Goal: Task Accomplishment & Management: Manage account settings

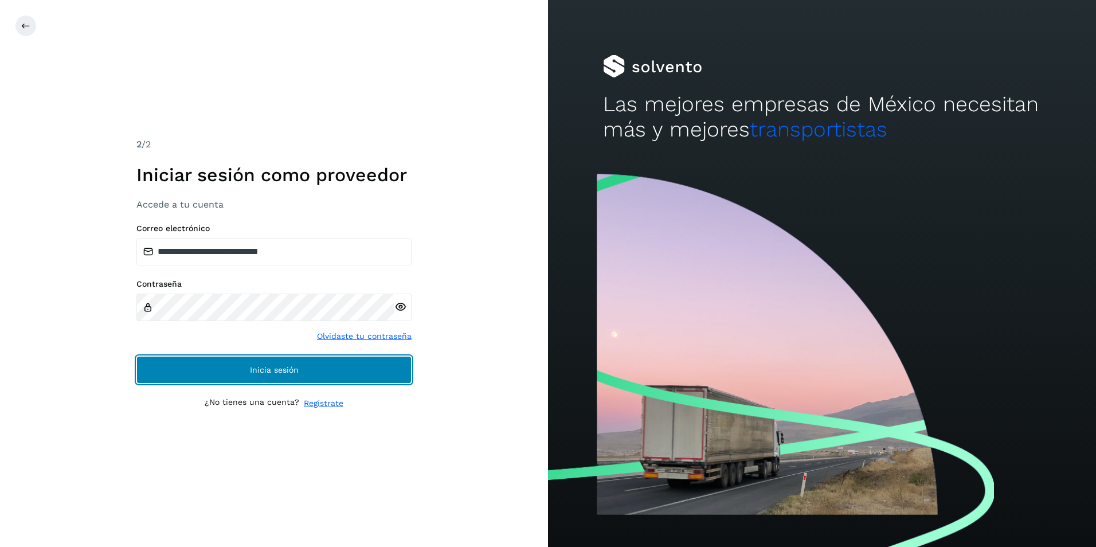
click at [250, 366] on span "Inicia sesión" at bounding box center [274, 370] width 49 height 8
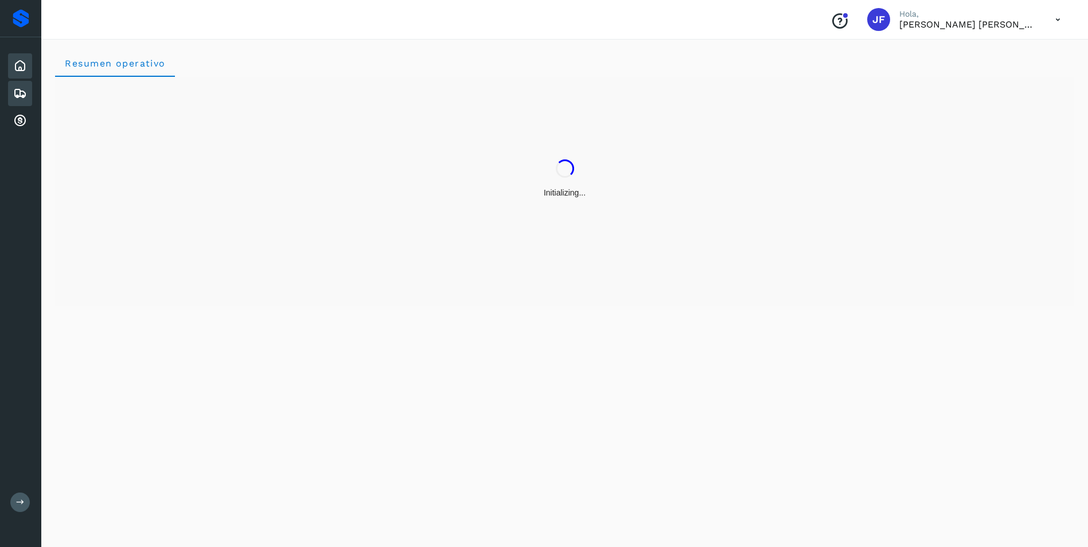
click at [15, 97] on icon at bounding box center [20, 94] width 14 height 14
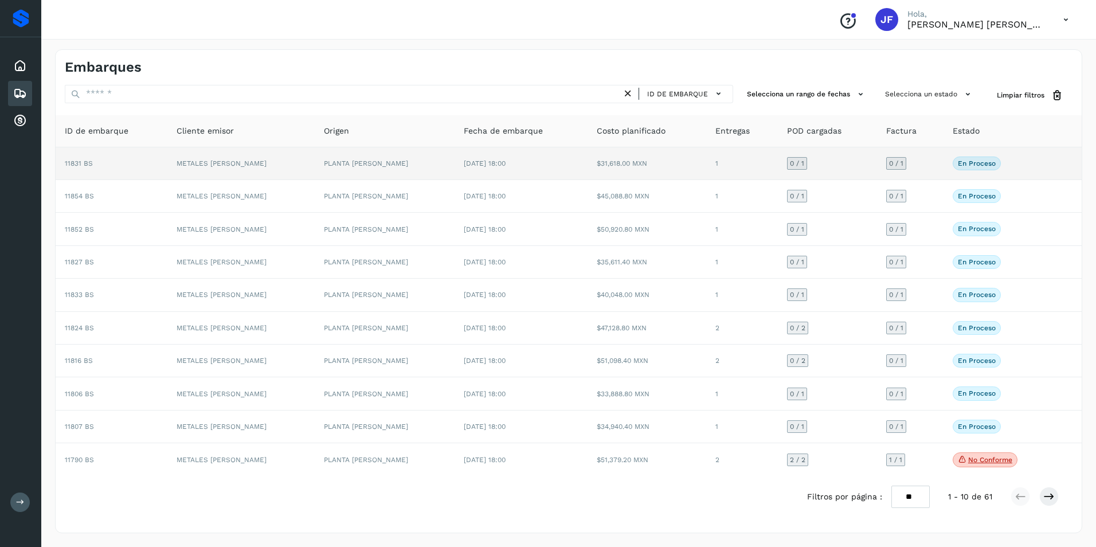
click at [116, 165] on td "11831 BS" at bounding box center [112, 163] width 112 height 33
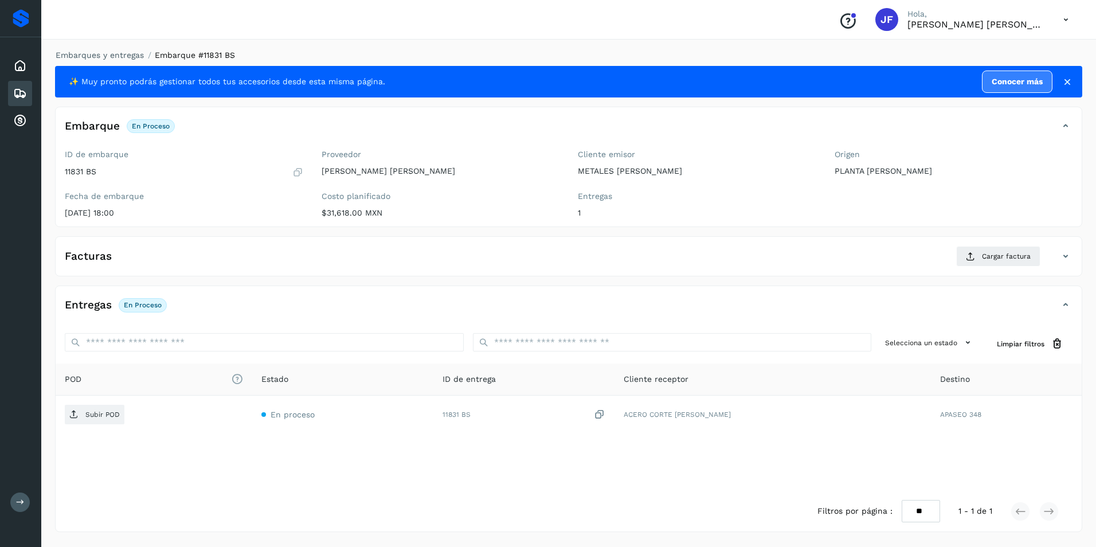
click at [15, 87] on icon at bounding box center [20, 94] width 14 height 14
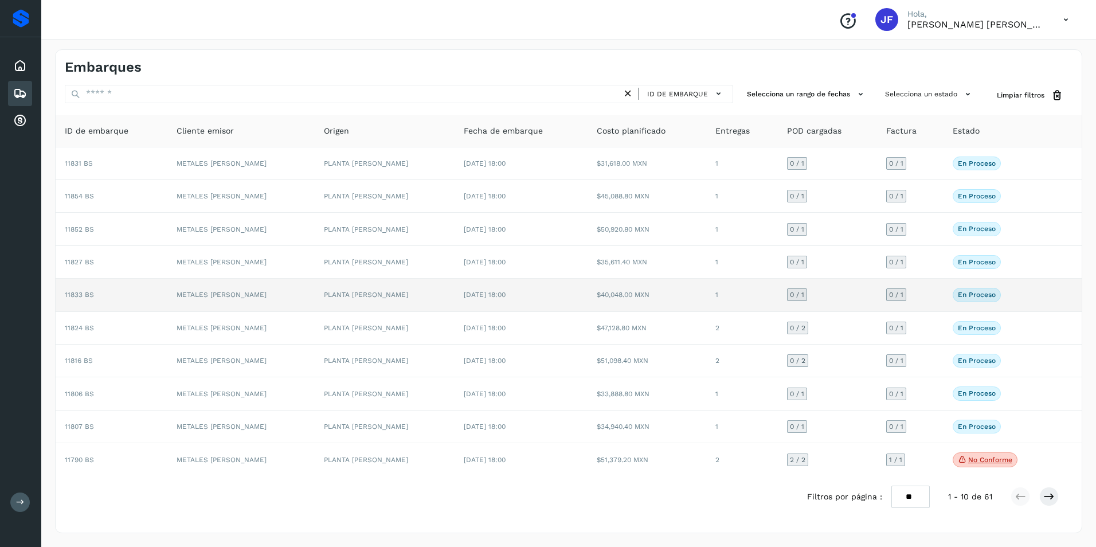
click at [64, 290] on td "11833 BS" at bounding box center [112, 295] width 112 height 33
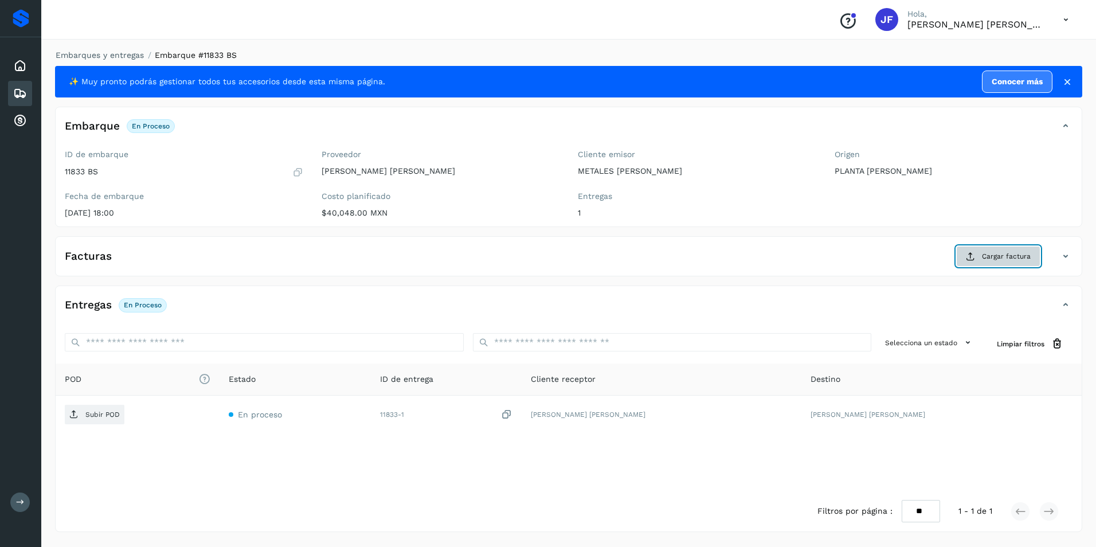
click at [998, 259] on span "Cargar factura" at bounding box center [1006, 256] width 49 height 10
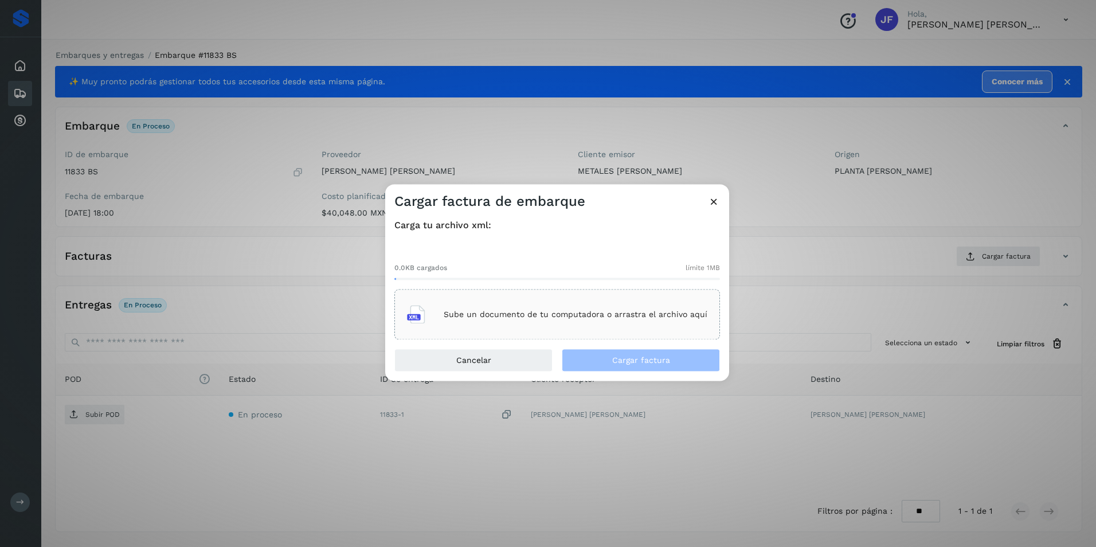
click at [452, 303] on div "Sube un documento de tu computadora o arrastra el archivo aquí" at bounding box center [557, 314] width 300 height 31
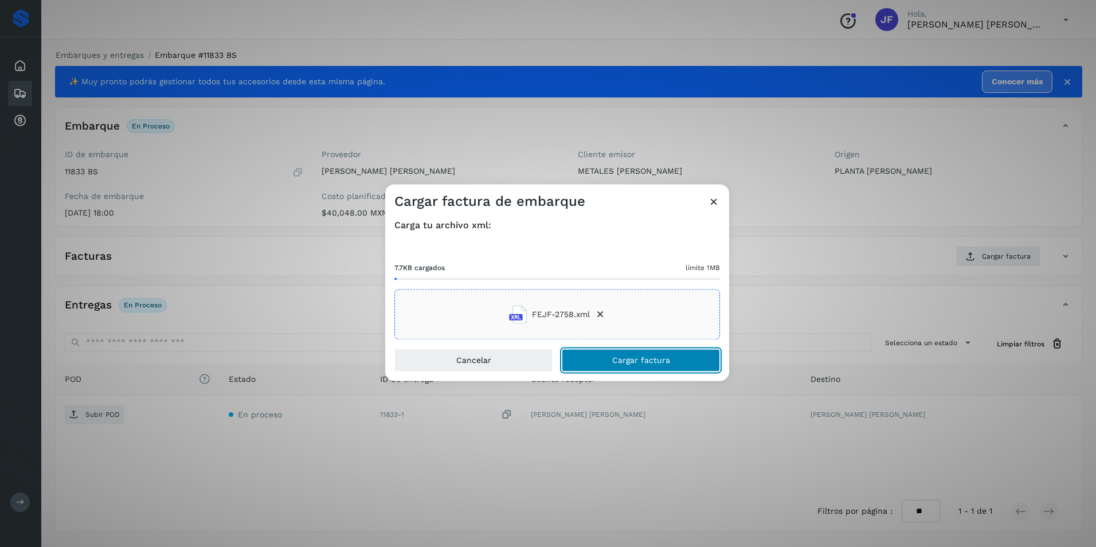
click at [645, 359] on span "Cargar factura" at bounding box center [641, 361] width 58 height 8
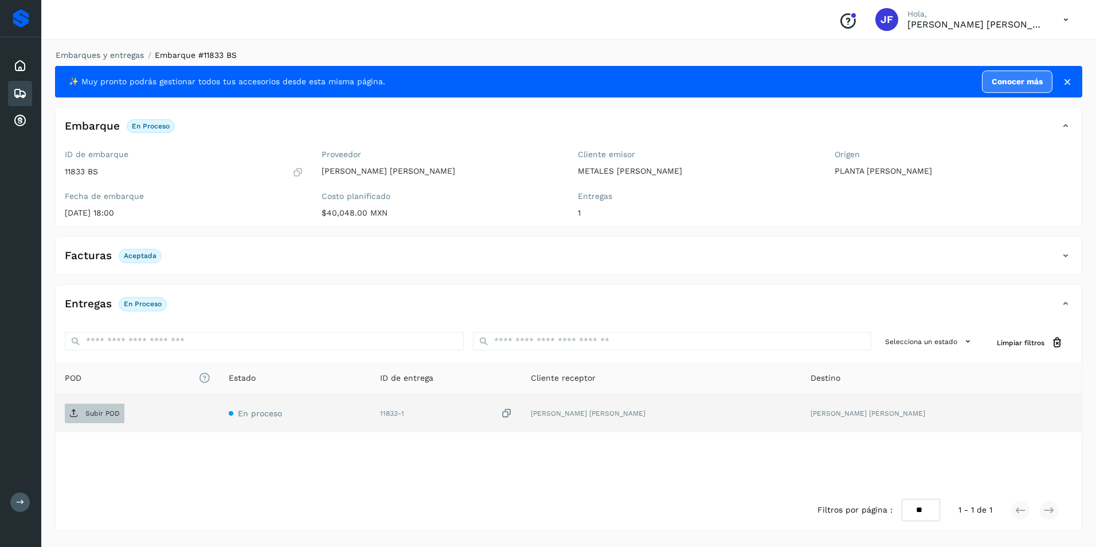
click at [101, 410] on p "Subir POD" at bounding box center [102, 413] width 34 height 8
click at [19, 89] on icon at bounding box center [20, 94] width 14 height 14
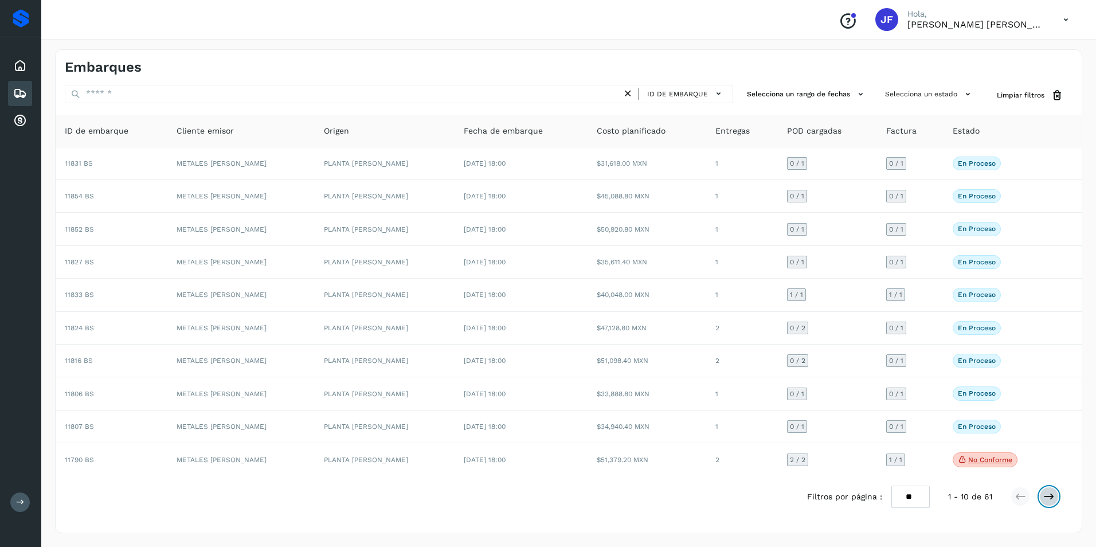
click at [1051, 497] on icon at bounding box center [1048, 496] width 11 height 11
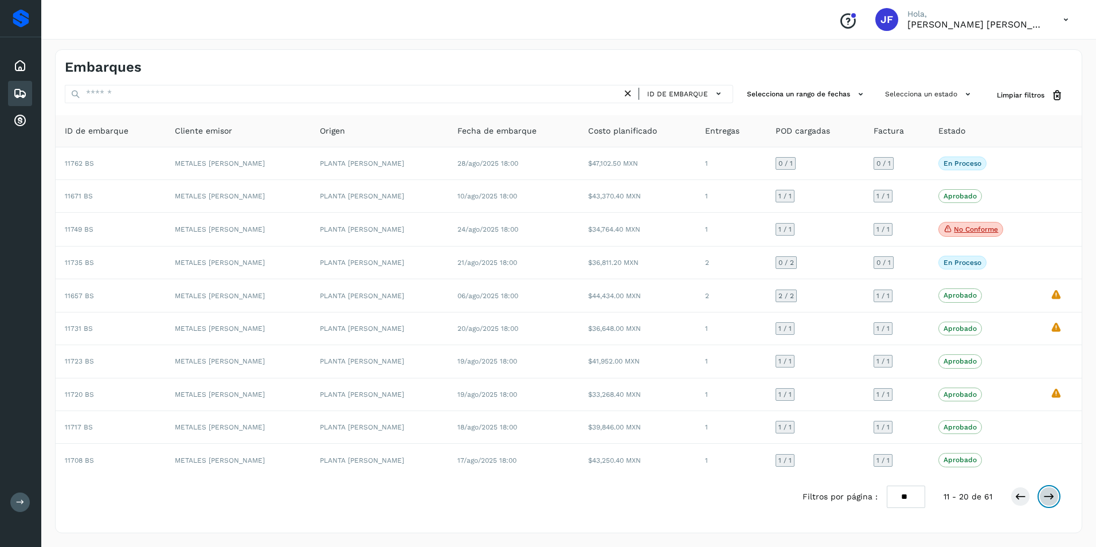
click at [1055, 497] on button at bounding box center [1048, 496] width 19 height 19
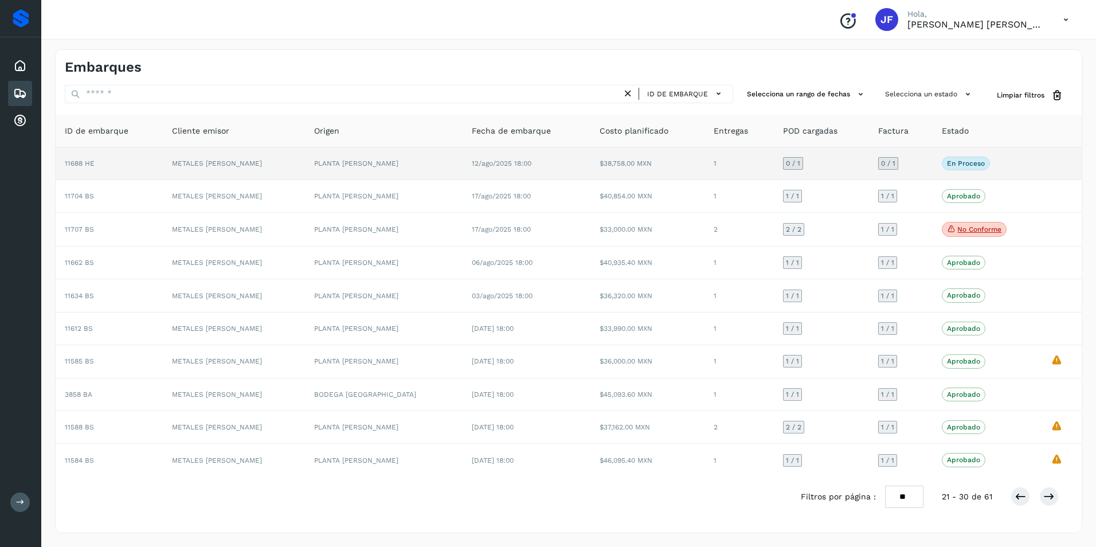
click at [1024, 162] on div "En proceso Verifica el estado de la factura o entregas asociadas a este embarque" at bounding box center [987, 164] width 91 height 14
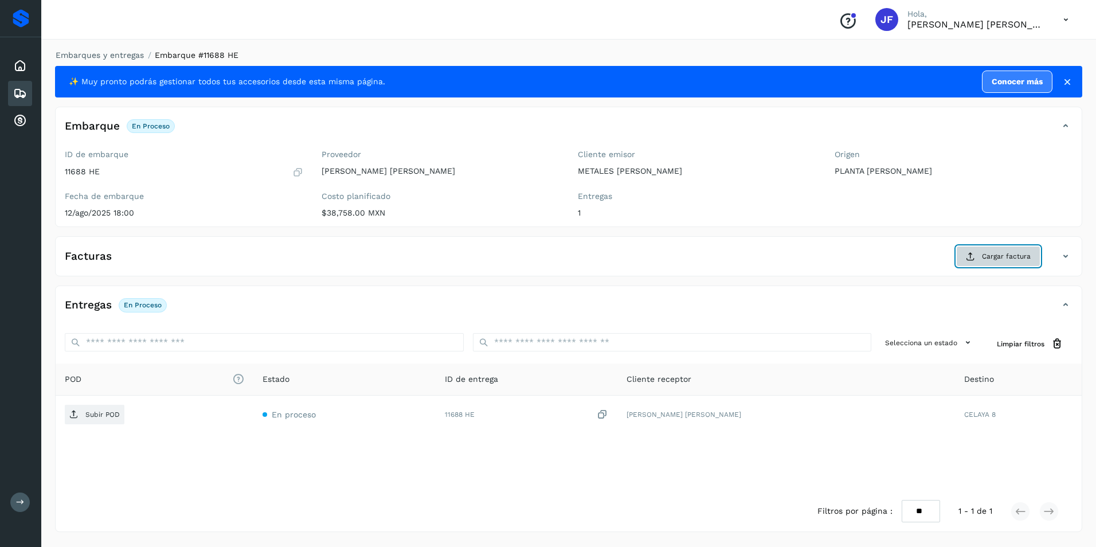
click at [996, 257] on span "Cargar factura" at bounding box center [1006, 256] width 49 height 10
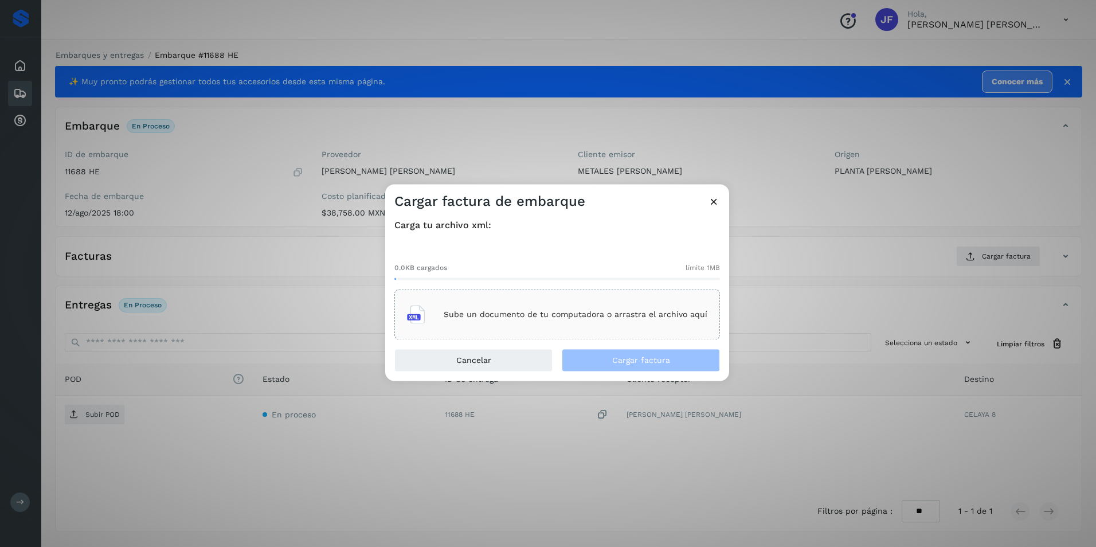
click at [607, 321] on div "Sube un documento de tu computadora o arrastra el archivo aquí" at bounding box center [557, 314] width 300 height 31
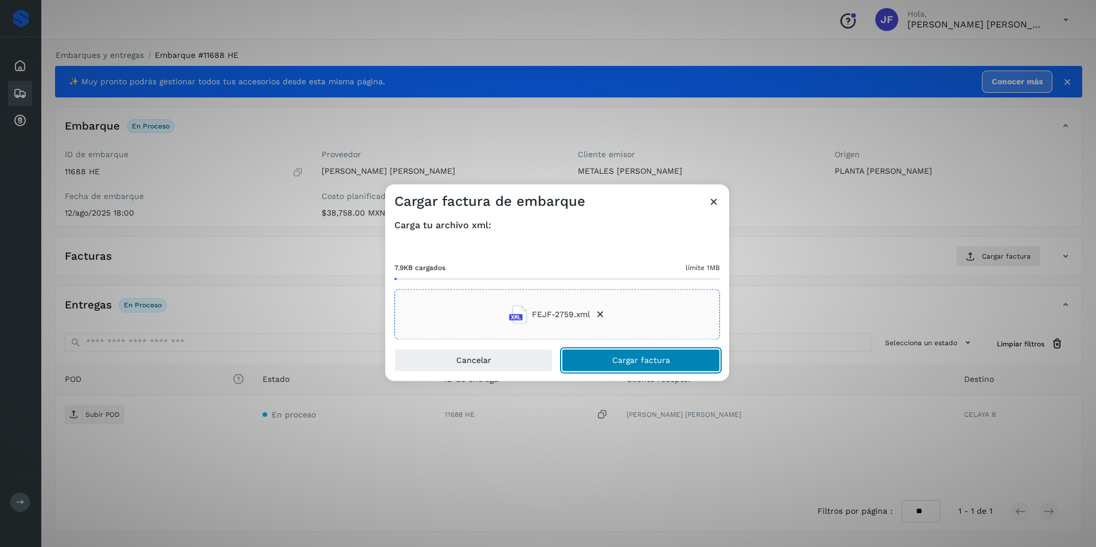
click at [612, 362] on button "Cargar factura" at bounding box center [641, 360] width 158 height 23
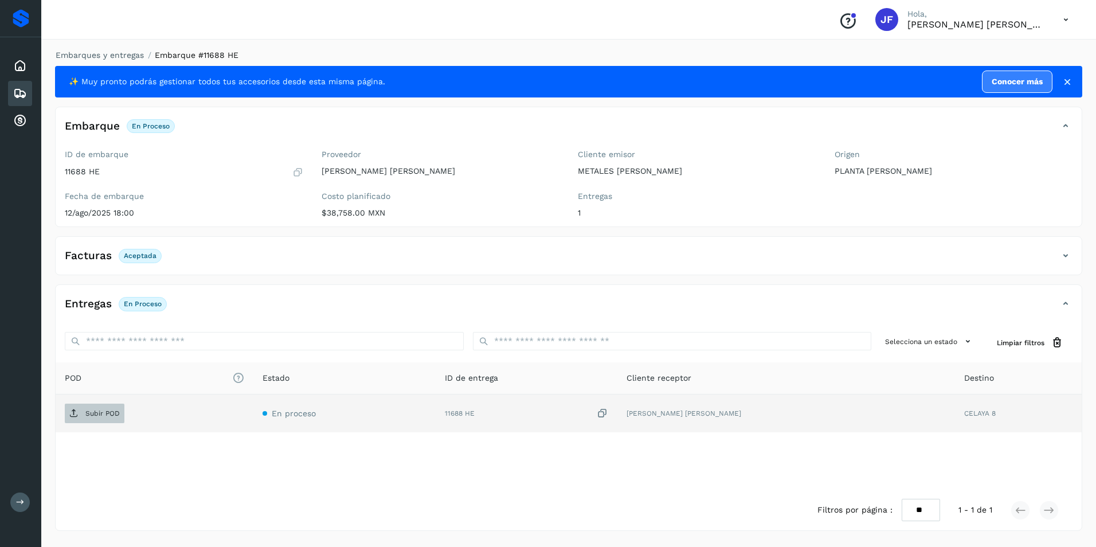
click at [104, 419] on span "Subir POD" at bounding box center [95, 413] width 60 height 18
click at [15, 95] on icon at bounding box center [20, 94] width 14 height 14
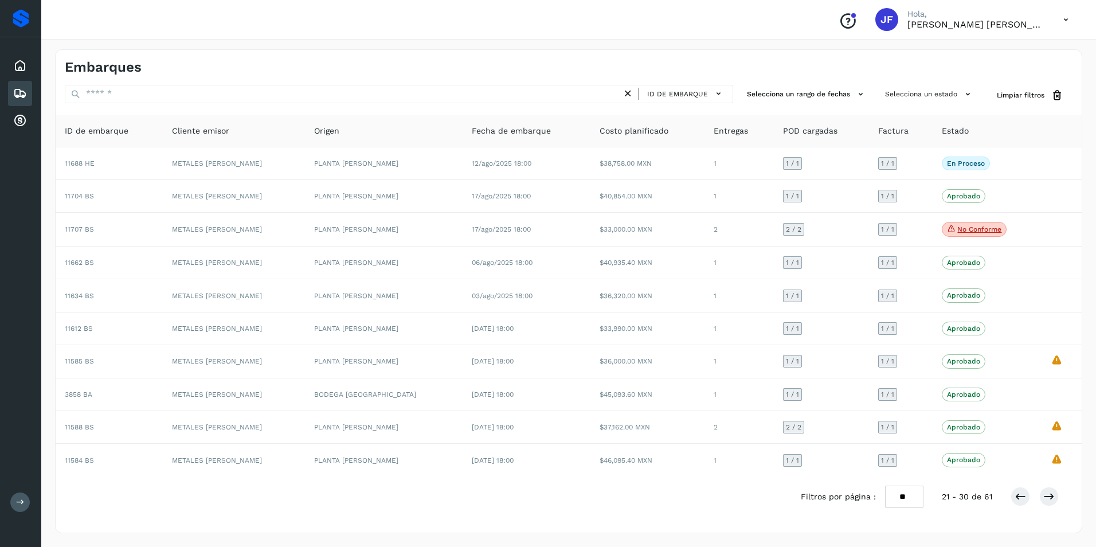
click at [1061, 497] on div "Filtros por página : ** ** ** 21 - 30 de 61" at bounding box center [939, 497] width 276 height 22
click at [1049, 497] on icon at bounding box center [1048, 496] width 11 height 11
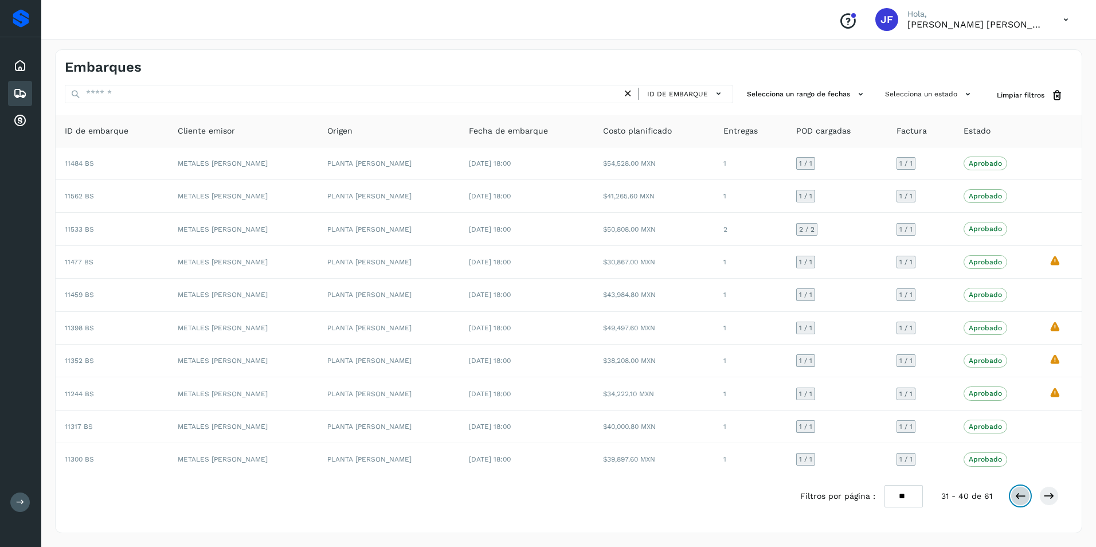
click at [1019, 498] on icon at bounding box center [1020, 495] width 11 height 11
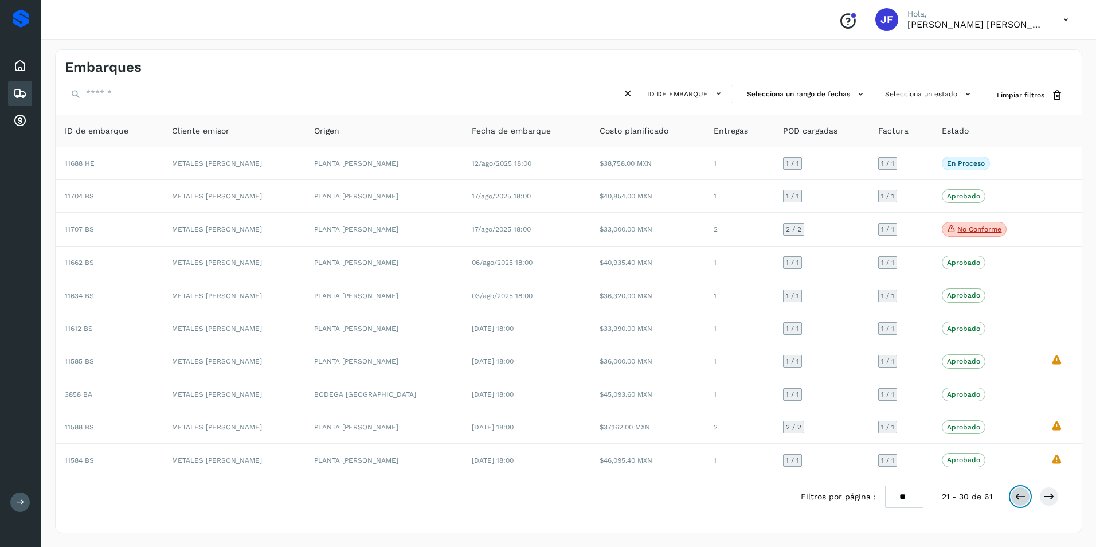
click at [1019, 498] on icon at bounding box center [1020, 496] width 11 height 11
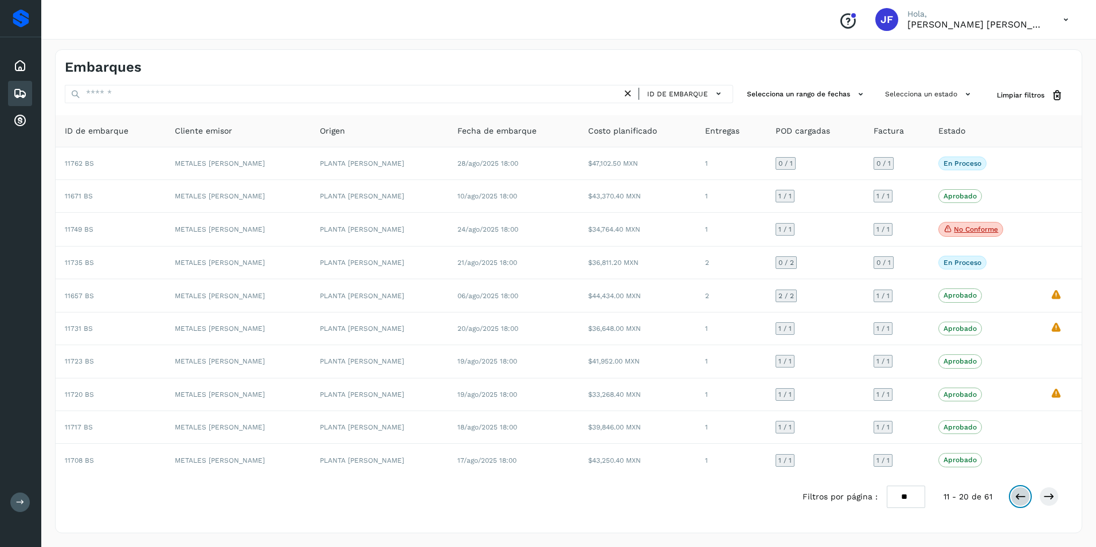
click at [1015, 494] on icon at bounding box center [1020, 496] width 11 height 11
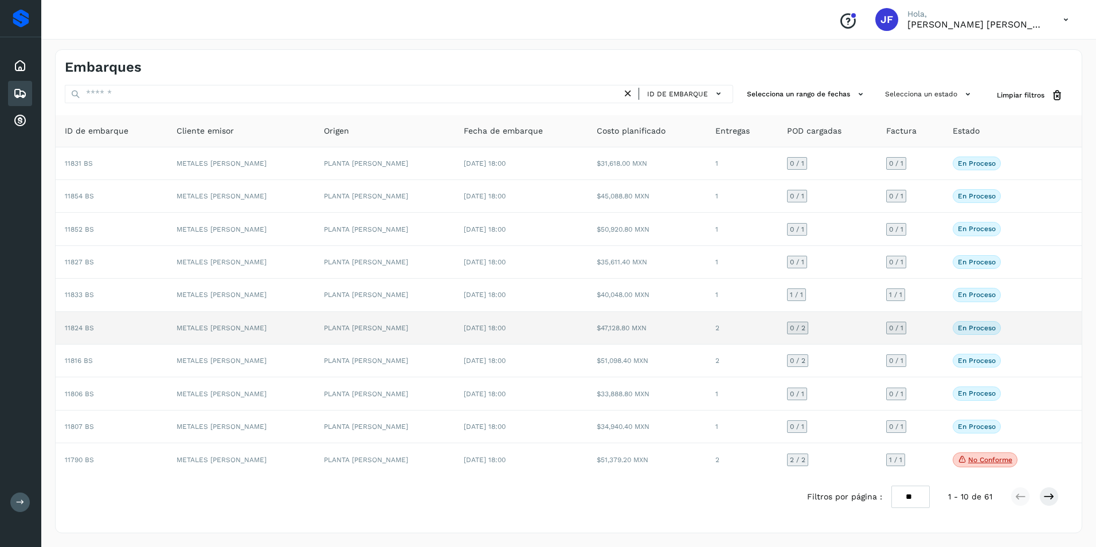
click at [1019, 325] on div "En proceso Verifica el estado de la factura o entregas asociadas a este embarque" at bounding box center [1000, 328] width 95 height 14
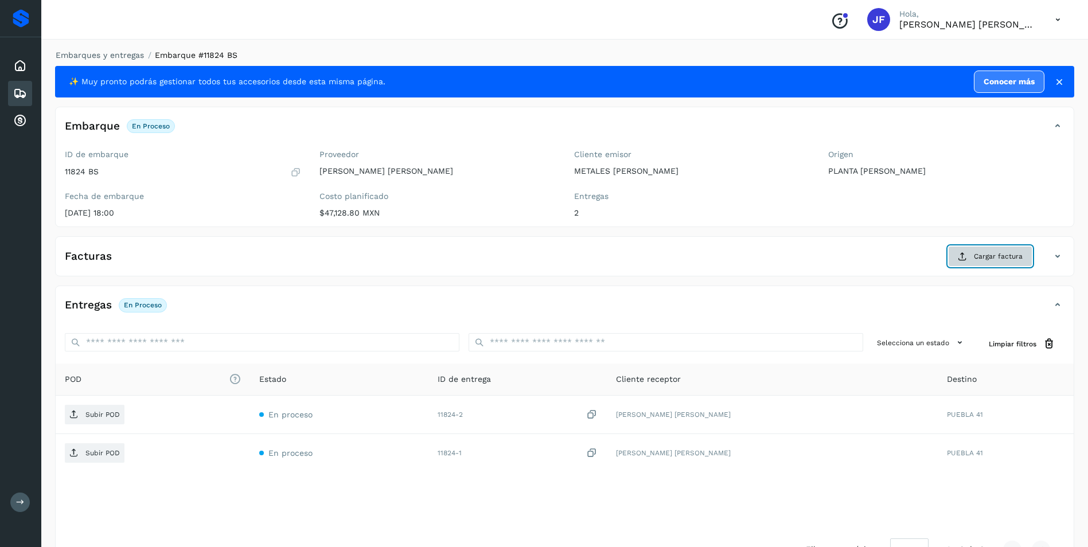
click at [982, 256] on span "Cargar factura" at bounding box center [997, 256] width 49 height 10
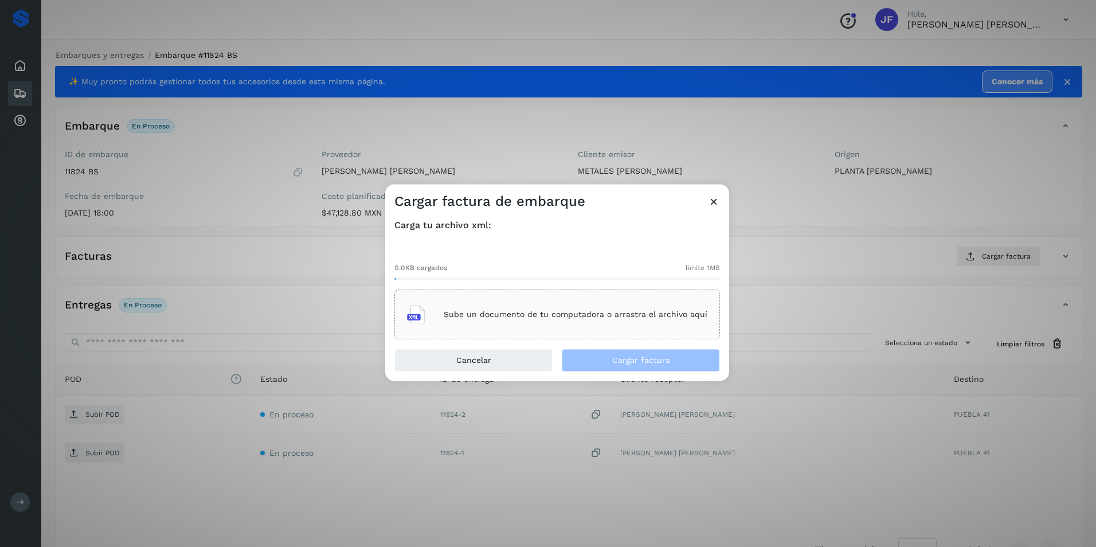
click at [486, 313] on p "Sube un documento de tu computadora o arrastra el archivo aquí" at bounding box center [576, 315] width 264 height 10
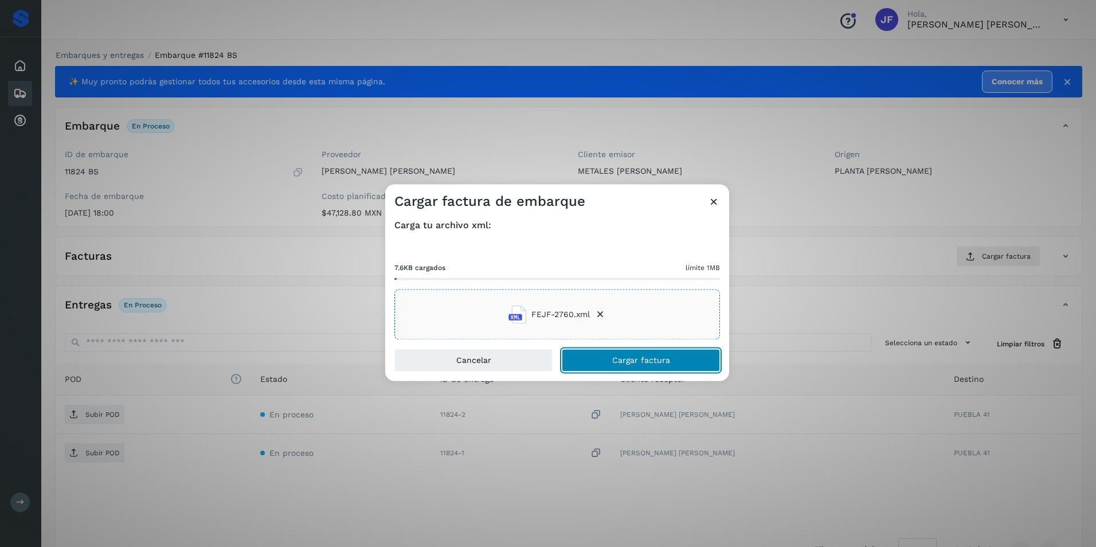
click at [615, 360] on span "Cargar factura" at bounding box center [641, 361] width 58 height 8
click at [100, 417] on div "Cargar factura de embarque Carga tu archivo xml: 7.6KB cargados límite 1MB FEJF…" at bounding box center [548, 273] width 1096 height 547
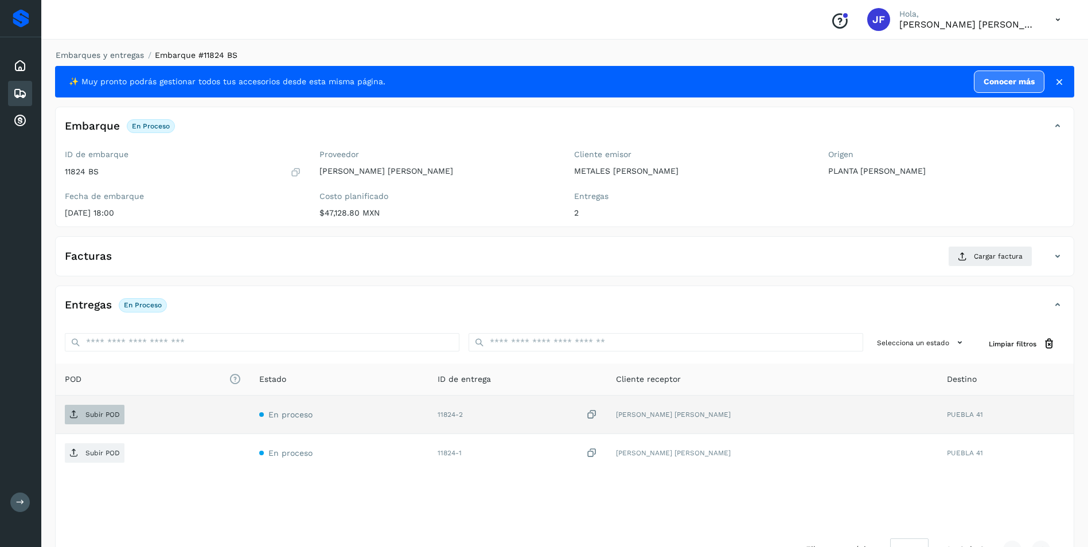
click at [84, 412] on span "Subir POD" at bounding box center [95, 414] width 60 height 18
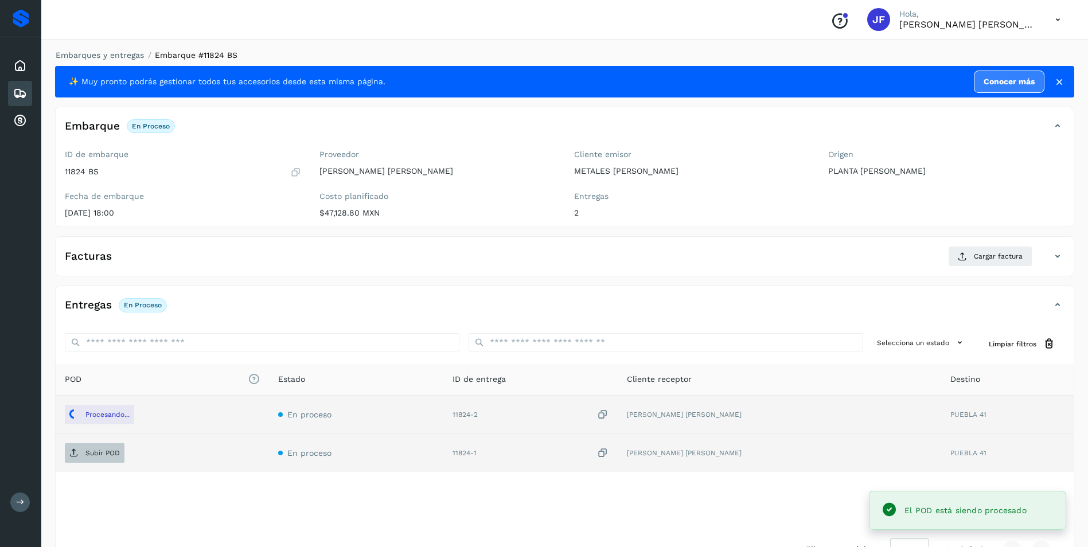
click at [110, 453] on p "Subir POD" at bounding box center [102, 453] width 34 height 8
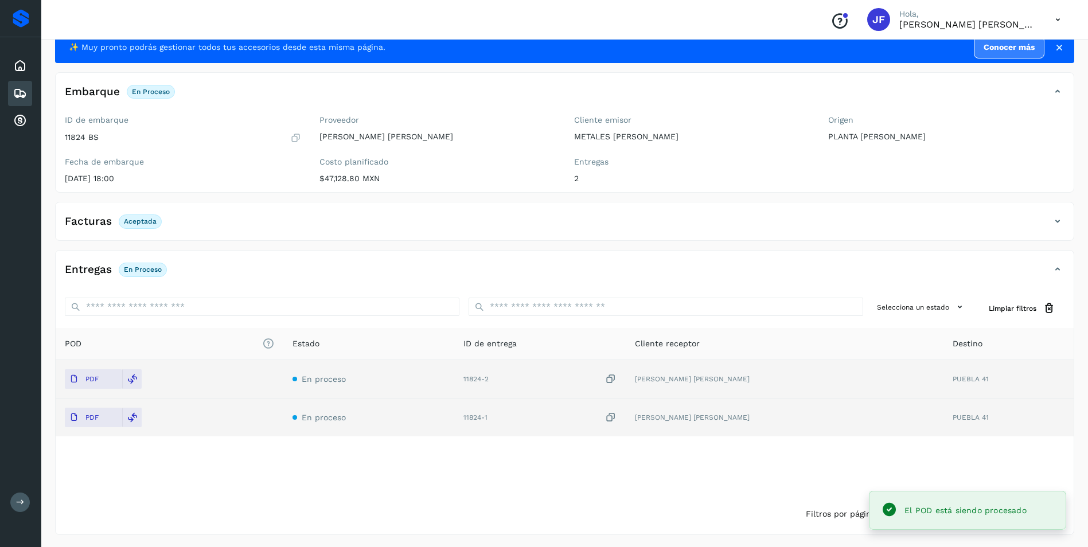
scroll to position [36, 0]
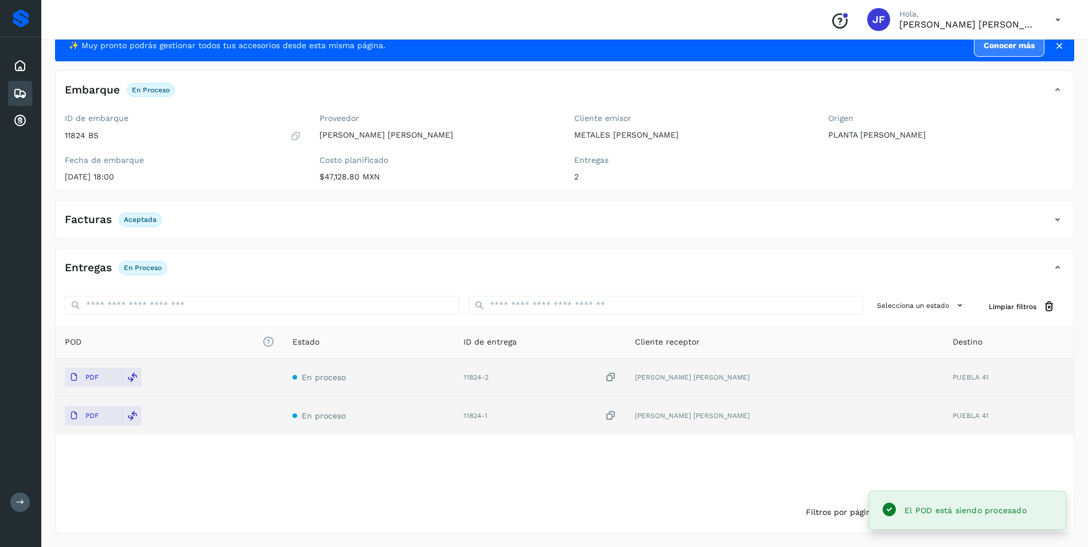
click at [12, 93] on div "Embarques" at bounding box center [20, 93] width 24 height 25
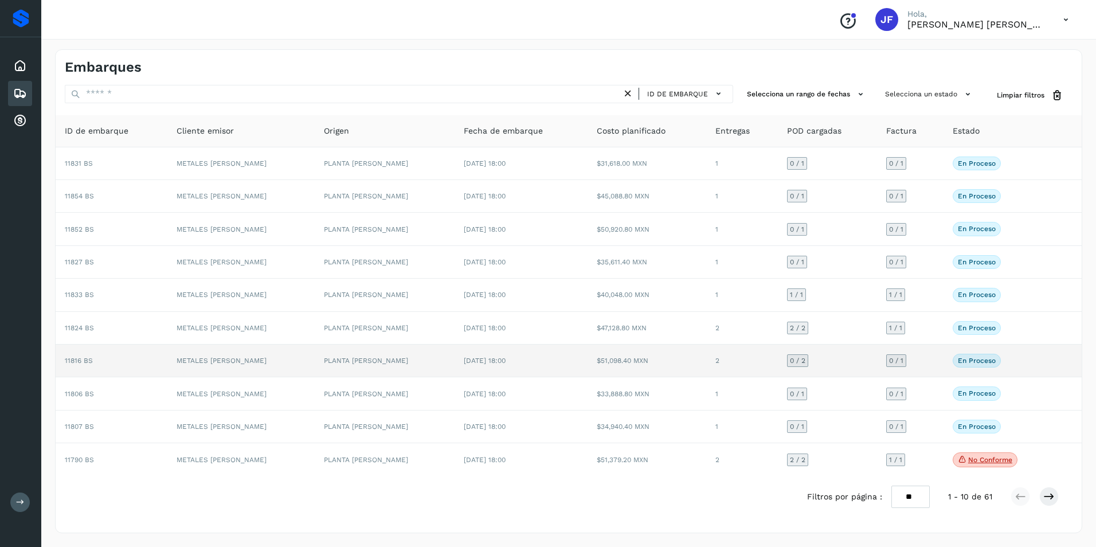
click at [1033, 365] on div "En proceso Verifica el estado de la factura o entregas asociadas a este embarque" at bounding box center [1000, 361] width 95 height 14
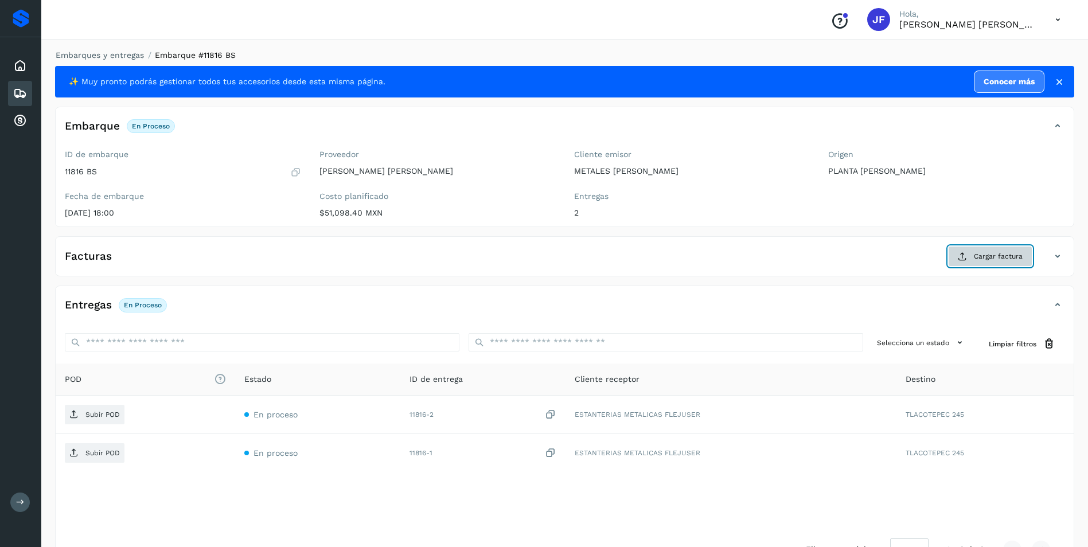
click at [987, 256] on span "Cargar factura" at bounding box center [997, 256] width 49 height 10
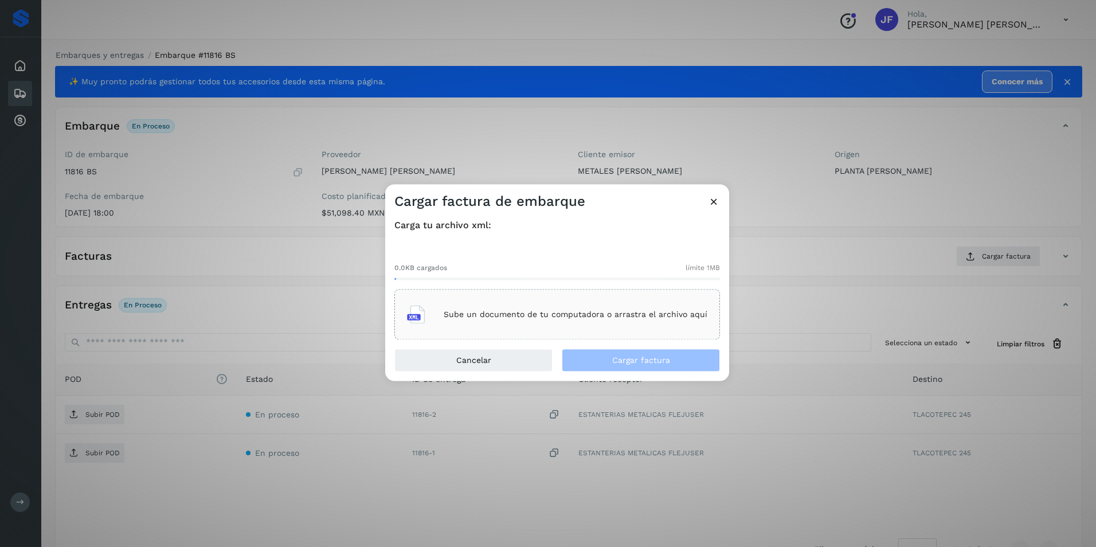
click at [499, 316] on p "Sube un documento de tu computadora o arrastra el archivo aquí" at bounding box center [576, 315] width 264 height 10
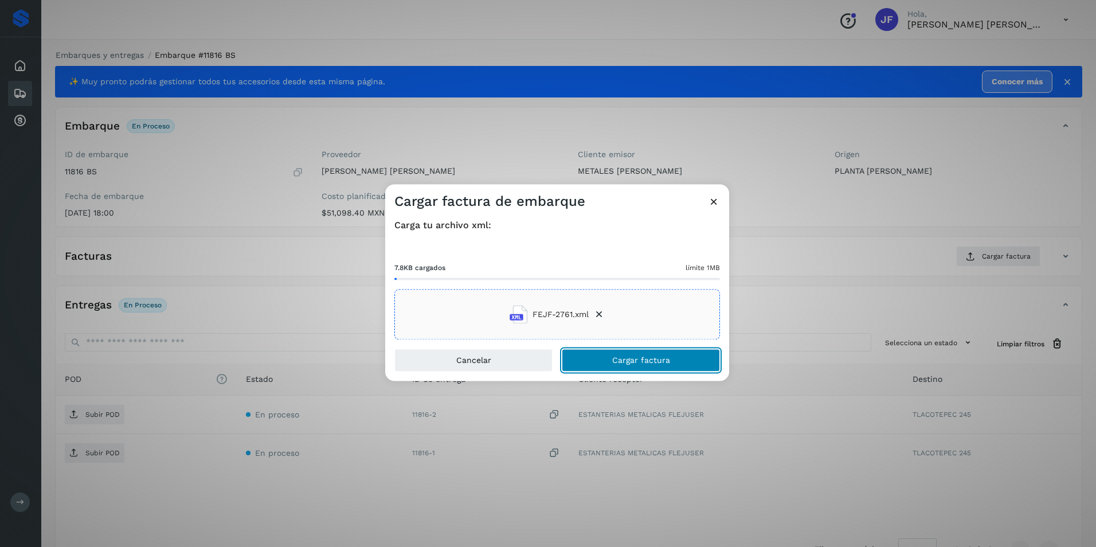
click at [617, 370] on button "Cargar factura" at bounding box center [641, 360] width 158 height 23
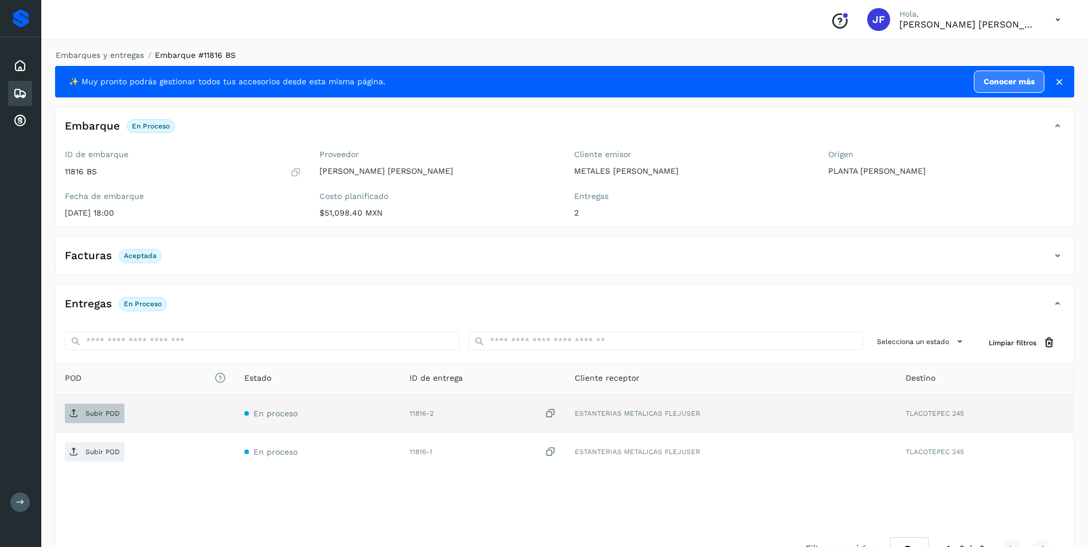
click at [97, 408] on span "Subir POD" at bounding box center [95, 413] width 60 height 18
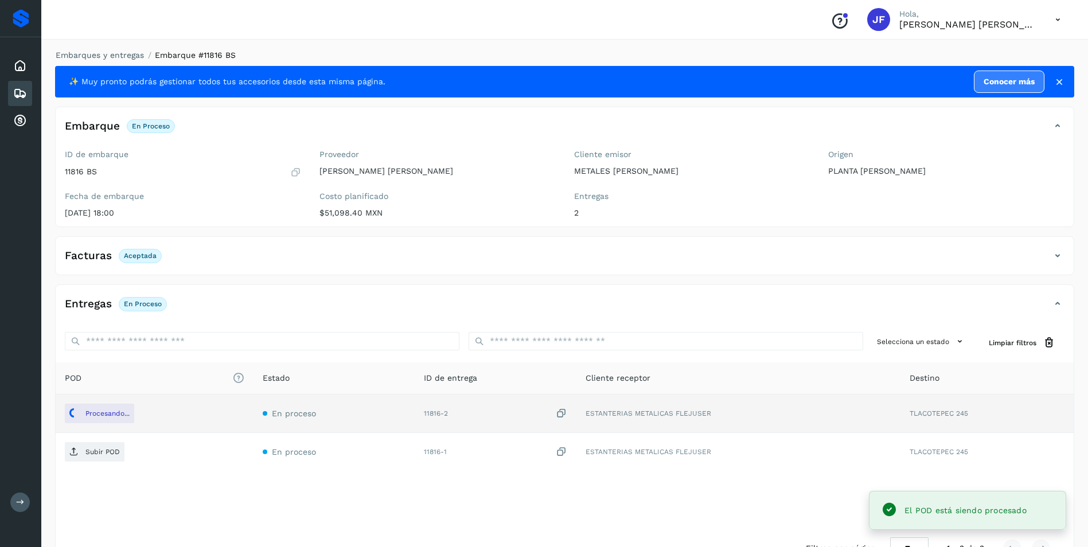
click at [100, 455] on p "Subir POD" at bounding box center [102, 452] width 34 height 8
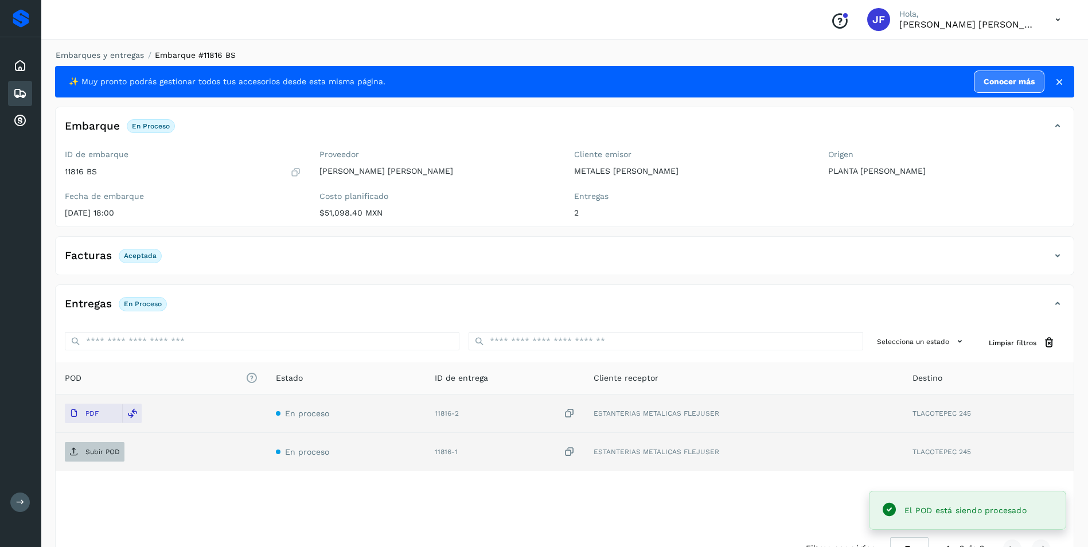
click at [90, 447] on main "Proveedores Inicio Embarques Cuentas por cobrar Salir Conoce nuestros beneficio…" at bounding box center [544, 291] width 1088 height 583
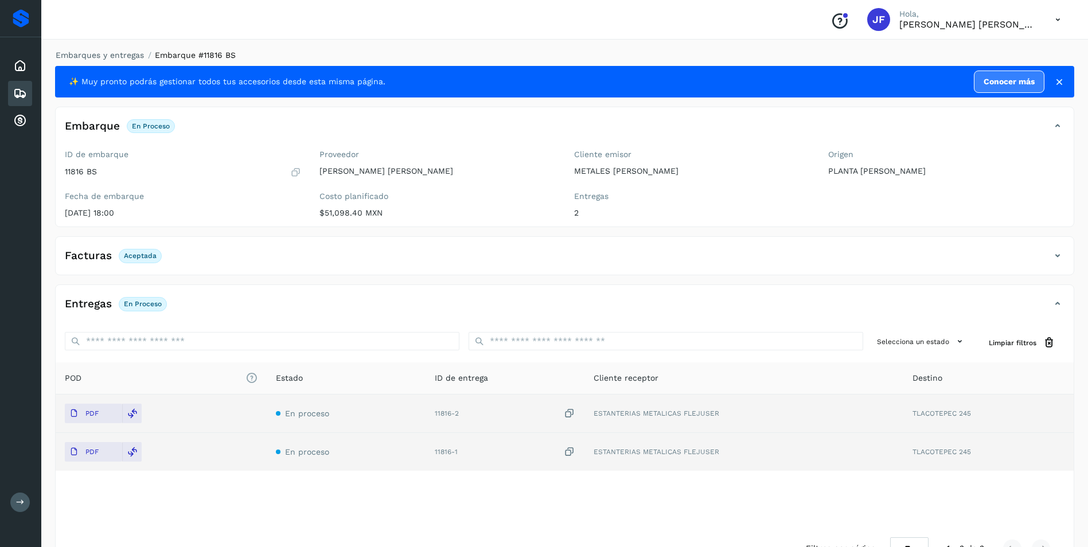
click at [261, 524] on div "POD El tamaño máximo de archivo es de 20 Mb. Estado ID de entrega Cliente recep…" at bounding box center [565, 445] width 1018 height 166
click at [24, 88] on icon at bounding box center [20, 94] width 14 height 14
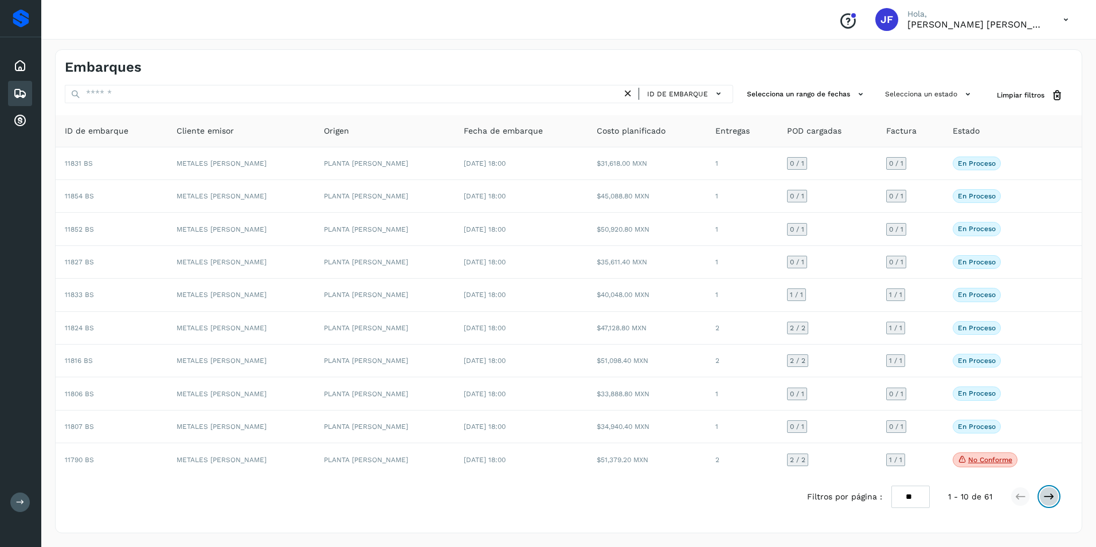
click at [1051, 499] on icon at bounding box center [1048, 496] width 11 height 11
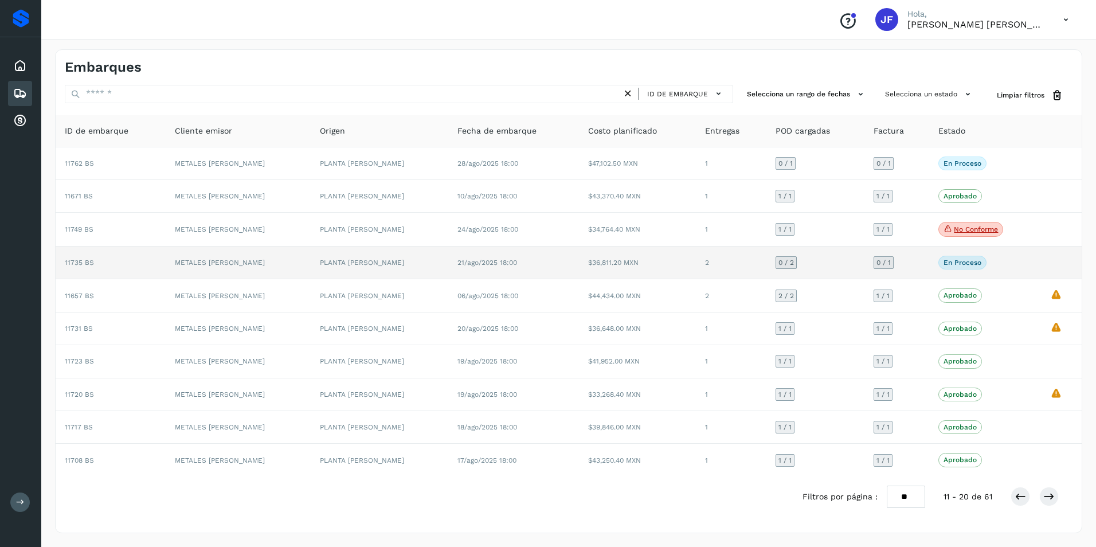
click at [1021, 263] on div "En proceso Verifica el estado de la factura o entregas asociadas a este embarque" at bounding box center [985, 263] width 93 height 14
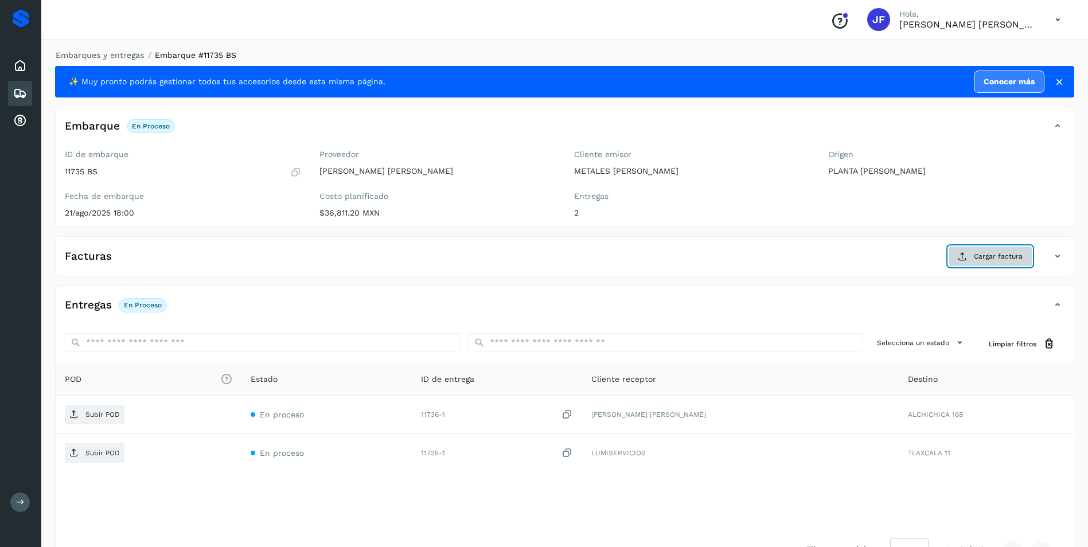
click at [1011, 253] on span "Cargar factura" at bounding box center [997, 256] width 49 height 10
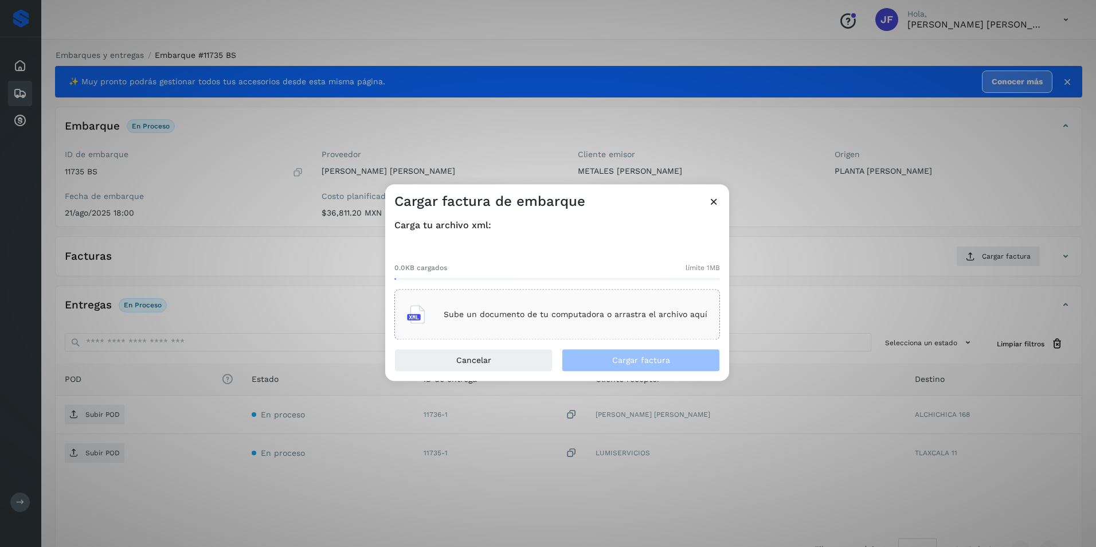
click at [586, 325] on div "Sube un documento de tu computadora o arrastra el archivo aquí" at bounding box center [557, 314] width 300 height 31
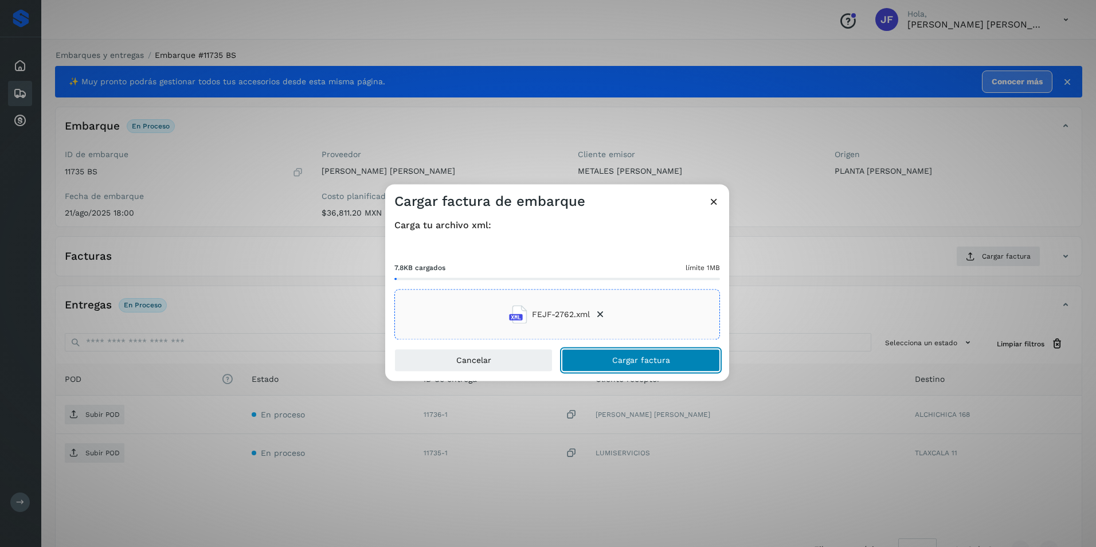
click at [663, 363] on span "Cargar factura" at bounding box center [641, 361] width 58 height 8
click at [714, 204] on icon at bounding box center [714, 200] width 12 height 12
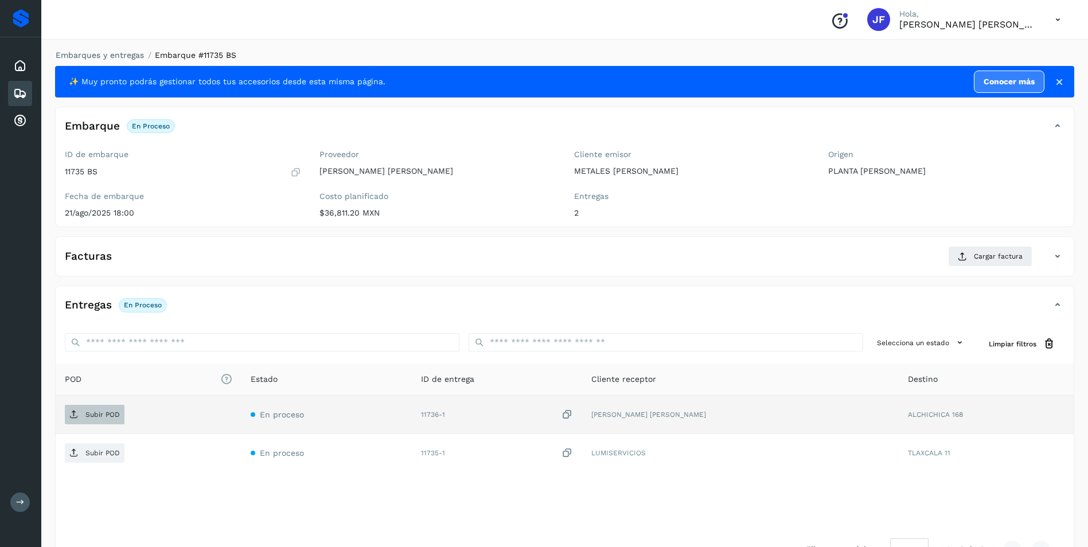
click at [100, 419] on span "Subir POD" at bounding box center [95, 414] width 60 height 18
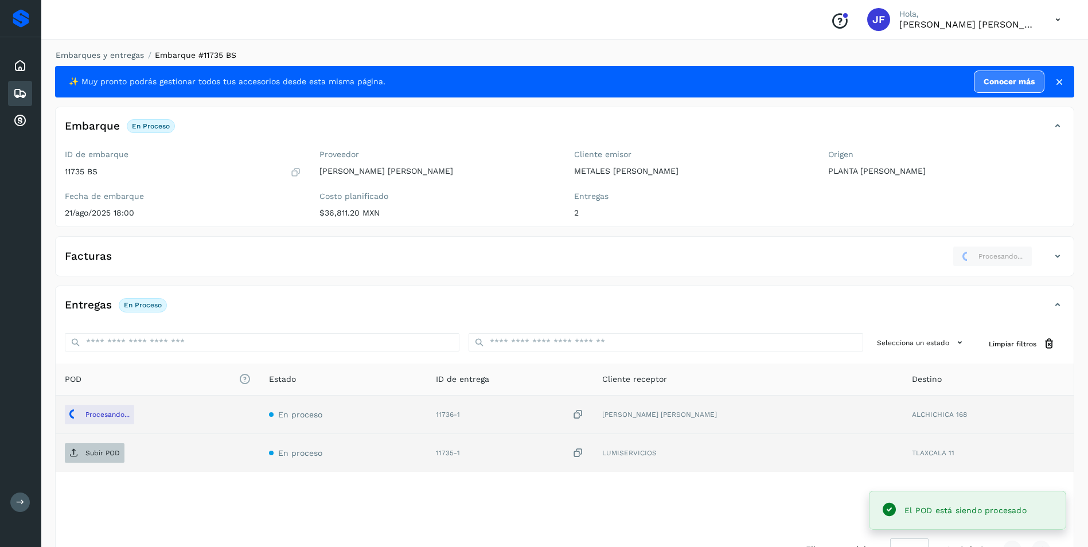
click at [88, 455] on p "Subir POD" at bounding box center [102, 453] width 34 height 8
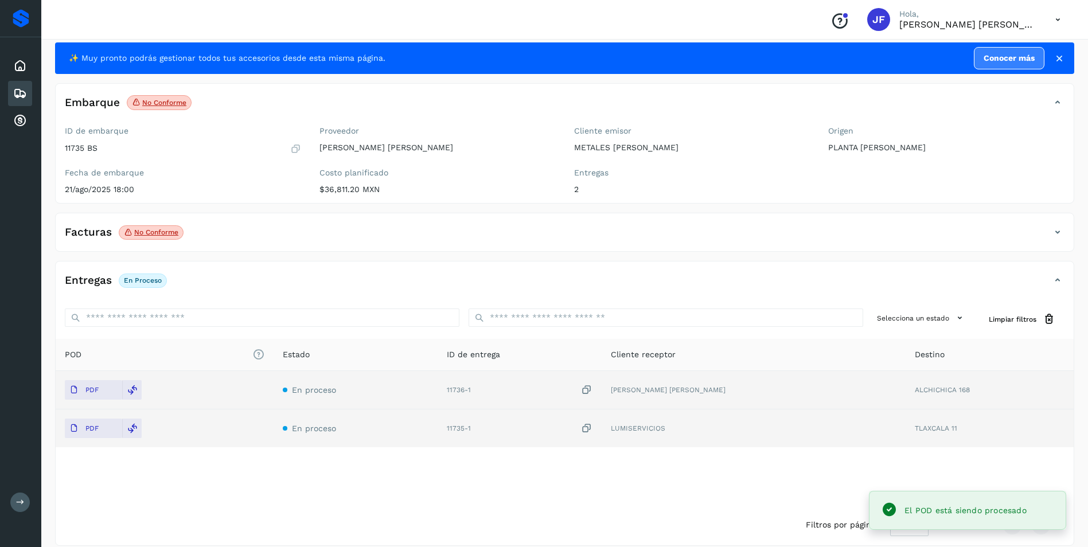
scroll to position [36, 0]
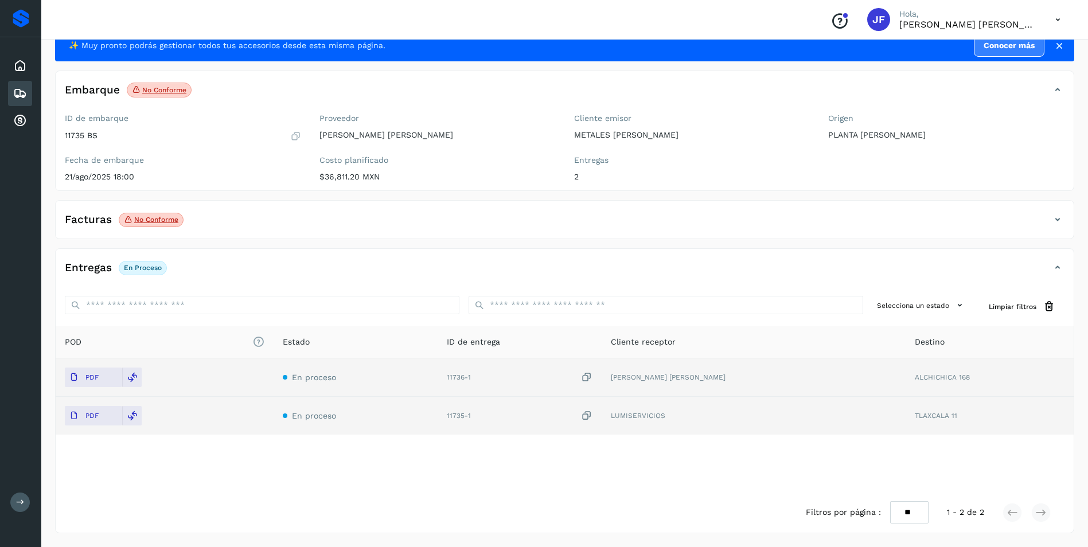
click at [25, 90] on icon at bounding box center [20, 94] width 14 height 14
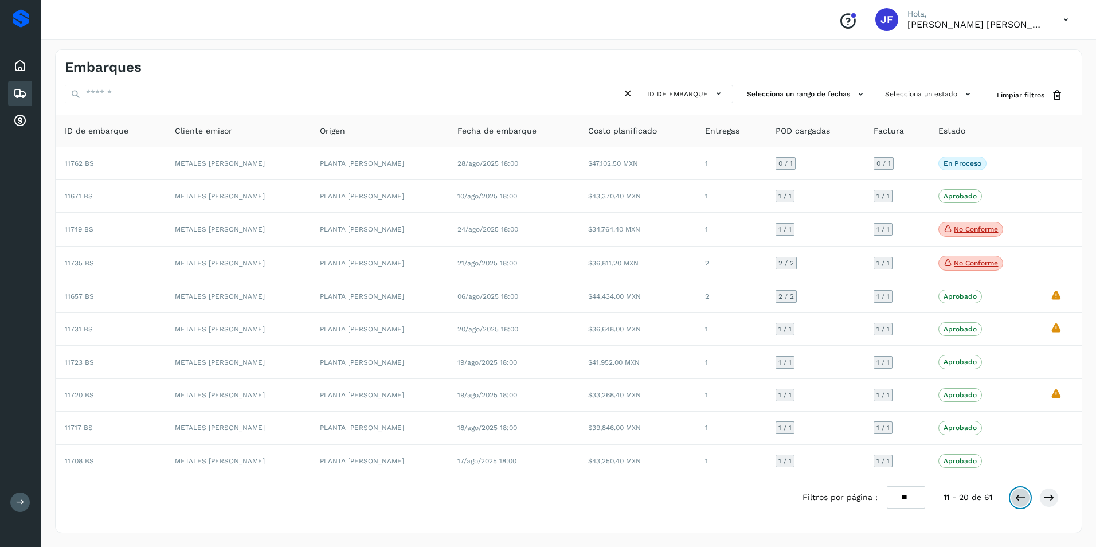
click at [1024, 499] on icon at bounding box center [1020, 497] width 11 height 11
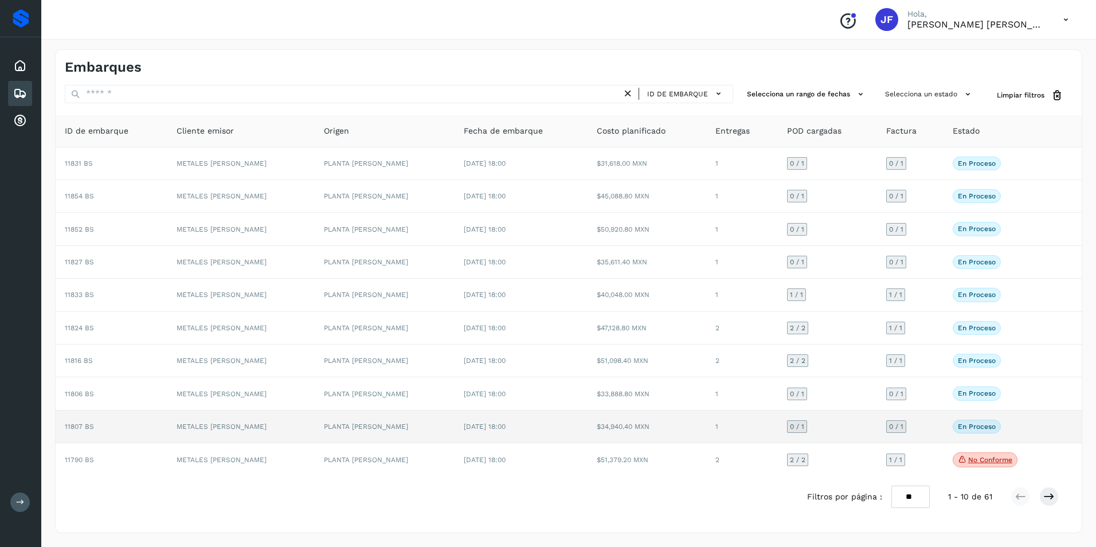
click at [1027, 425] on div "En proceso Verifica el estado de la factura o entregas asociadas a este embarque" at bounding box center [1000, 427] width 95 height 14
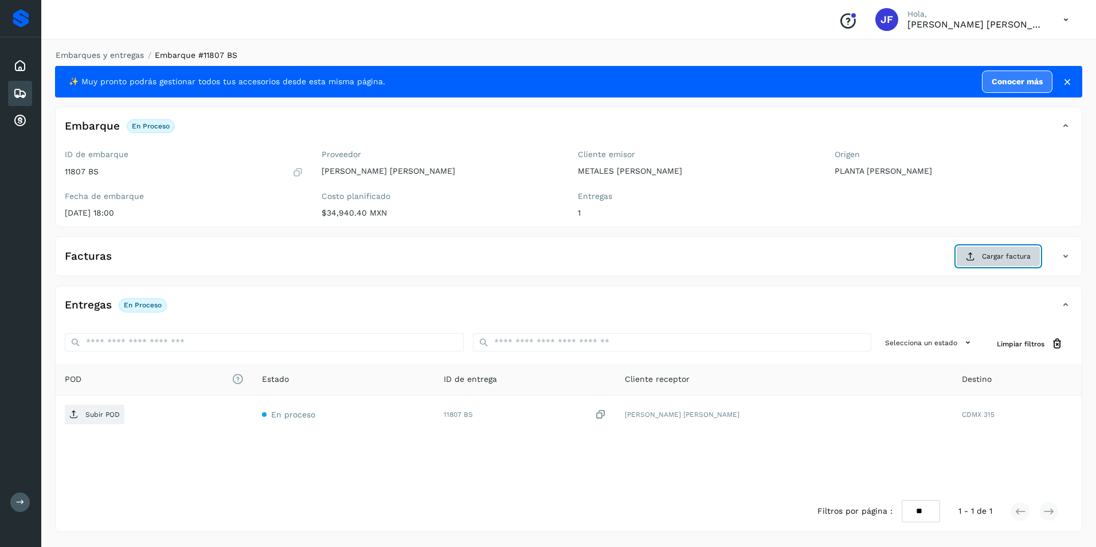
click at [989, 252] on span "Cargar factura" at bounding box center [1006, 256] width 49 height 10
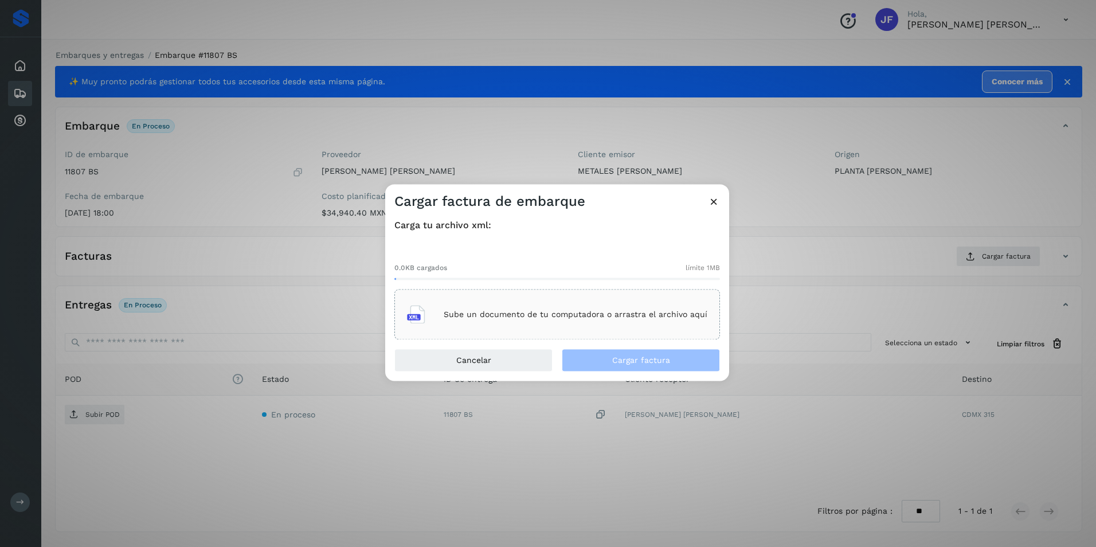
click at [451, 308] on div "Sube un documento de tu computadora o arrastra el archivo aquí" at bounding box center [557, 314] width 300 height 31
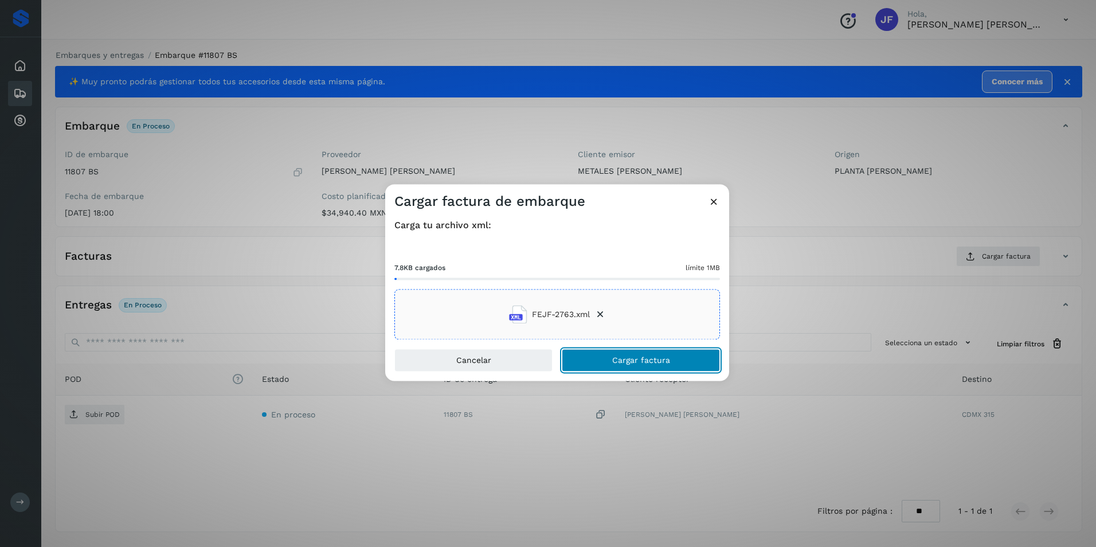
click at [624, 357] on span "Cargar factura" at bounding box center [641, 361] width 58 height 8
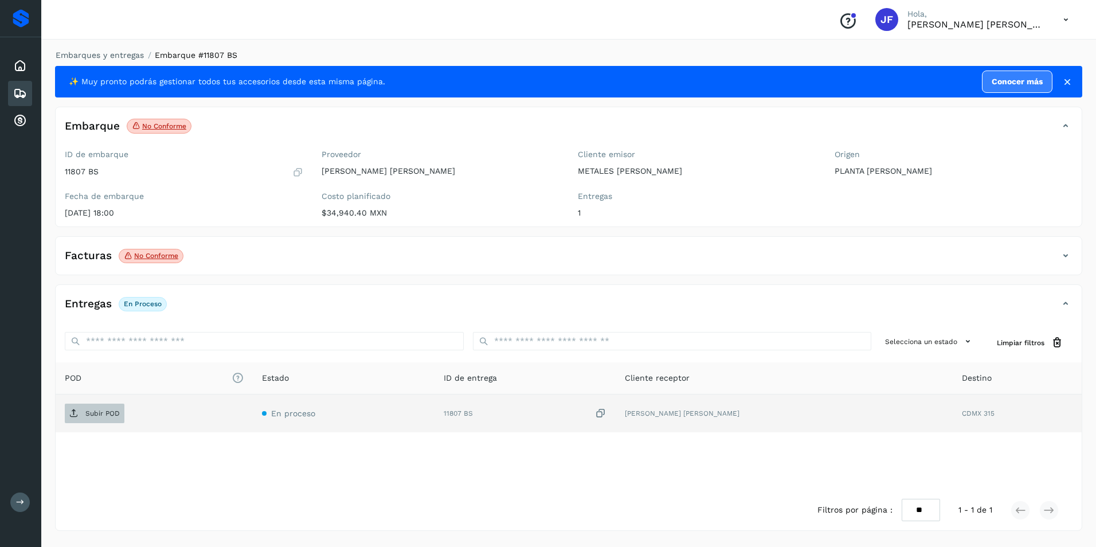
click at [74, 413] on icon at bounding box center [73, 413] width 9 height 9
click at [14, 90] on icon at bounding box center [20, 94] width 14 height 14
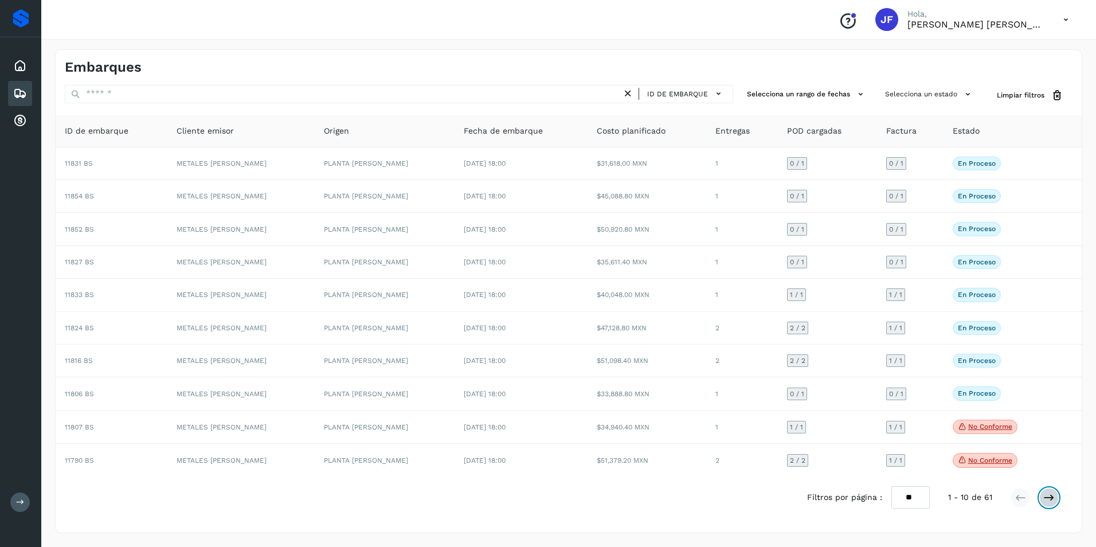
click at [1051, 498] on icon at bounding box center [1048, 497] width 11 height 11
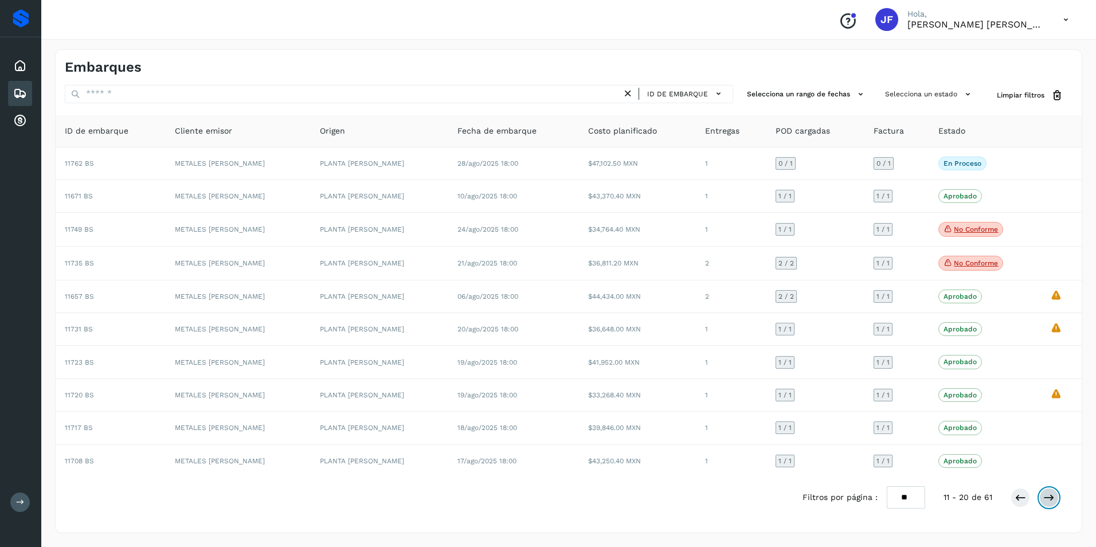
click at [1050, 495] on icon at bounding box center [1048, 497] width 11 height 11
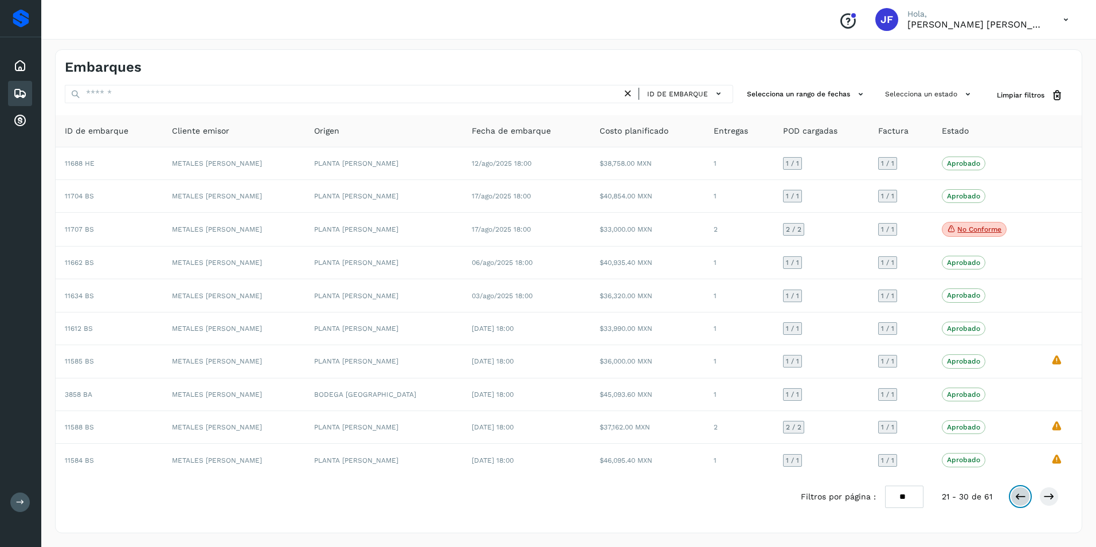
click at [1021, 498] on icon at bounding box center [1020, 496] width 11 height 11
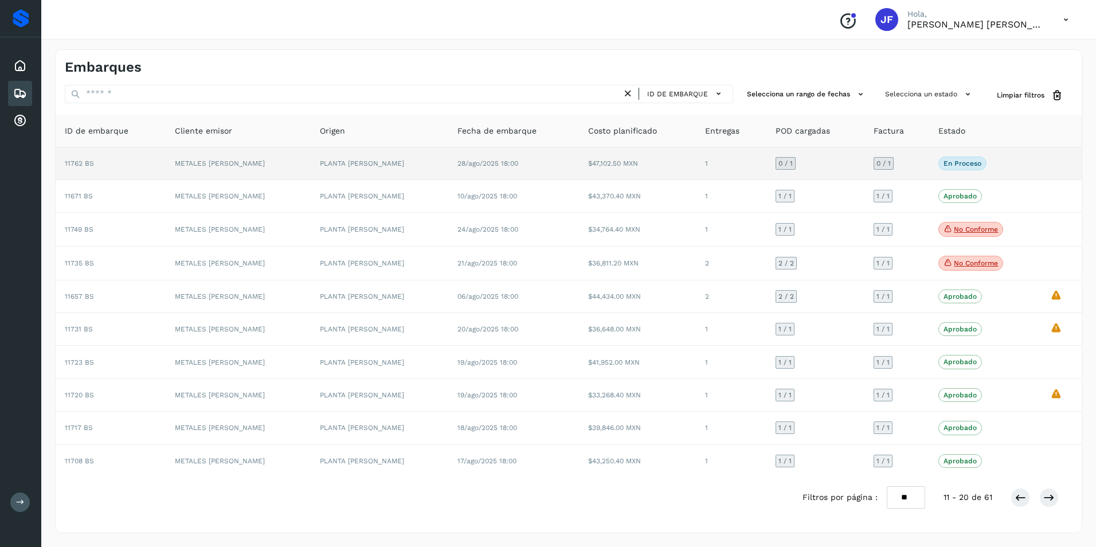
click at [1022, 170] on td "En proceso Verifica el estado de la factura o entregas asociadas a este embarque" at bounding box center [984, 163] width 111 height 33
